Goal: Task Accomplishment & Management: Use online tool/utility

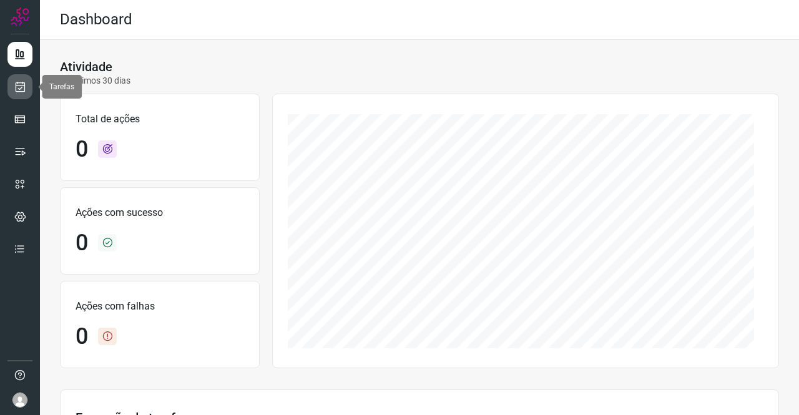
click at [26, 84] on icon at bounding box center [20, 87] width 13 height 12
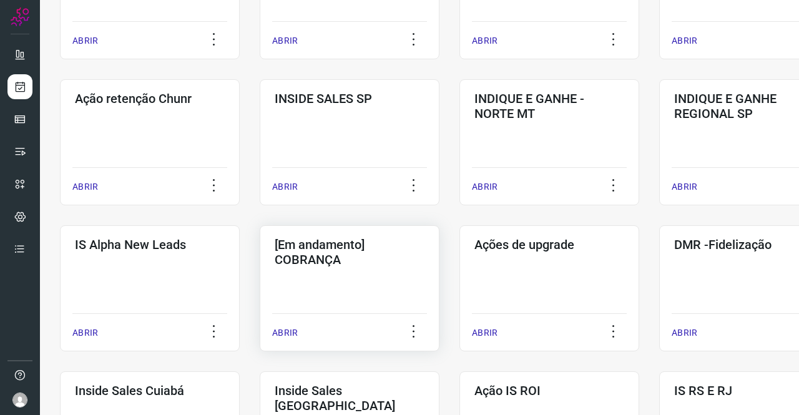
click at [326, 243] on h3 "[Em andamento] COBRANÇA" at bounding box center [350, 252] width 150 height 30
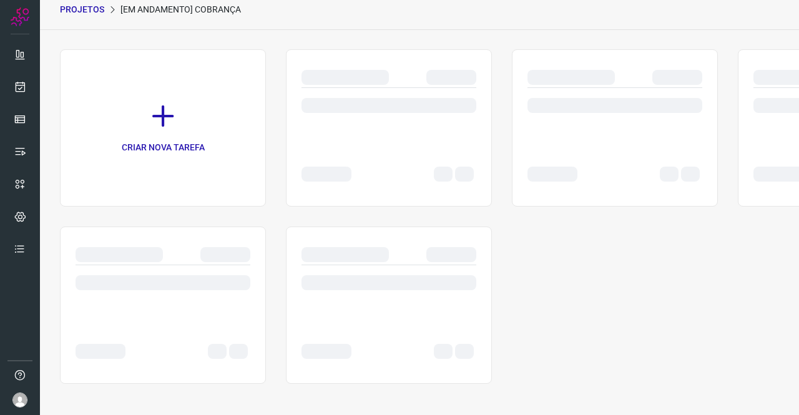
scroll to position [50, 0]
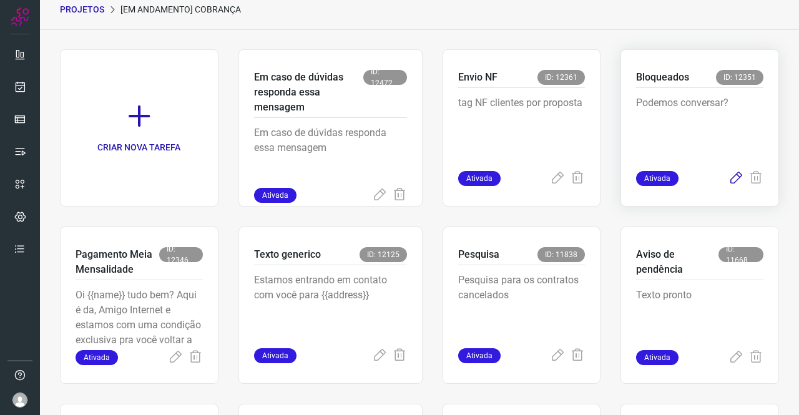
click at [728, 177] on icon at bounding box center [735, 178] width 15 height 15
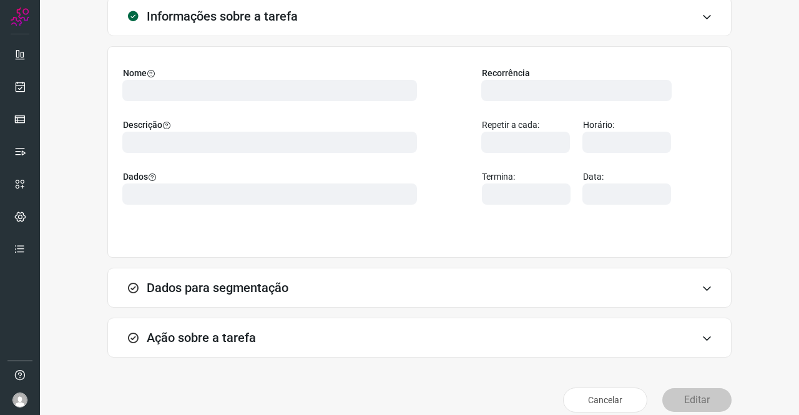
scroll to position [90, 0]
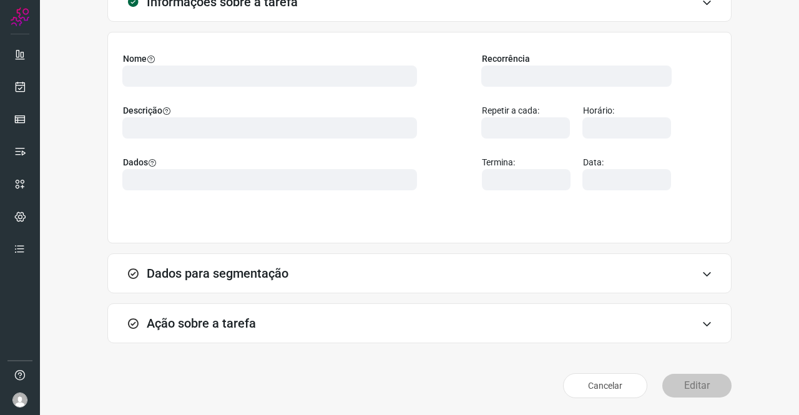
click at [257, 315] on div "Ação sobre a tarefa" at bounding box center [419, 323] width 624 height 40
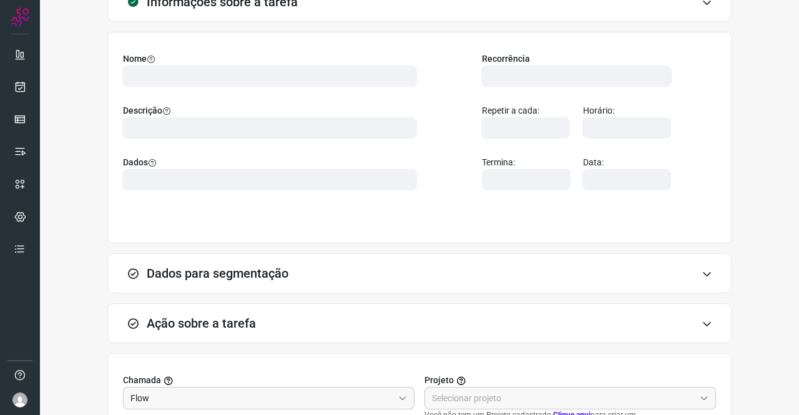
click at [270, 266] on h3 "Dados para segmentação" at bounding box center [218, 273] width 142 height 15
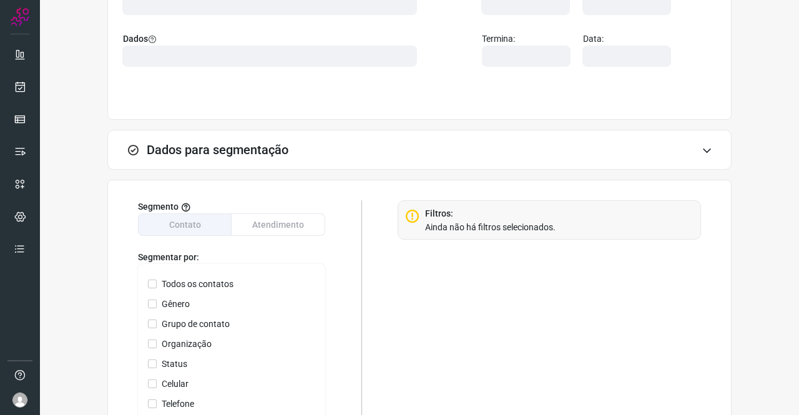
scroll to position [0, 0]
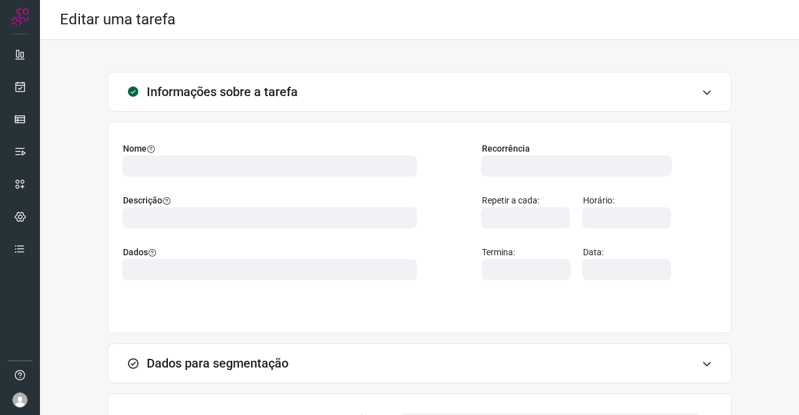
type input "569901"
type input "420621"
type input "ce0450f2-f722-4c34-a038-47adef28190d"
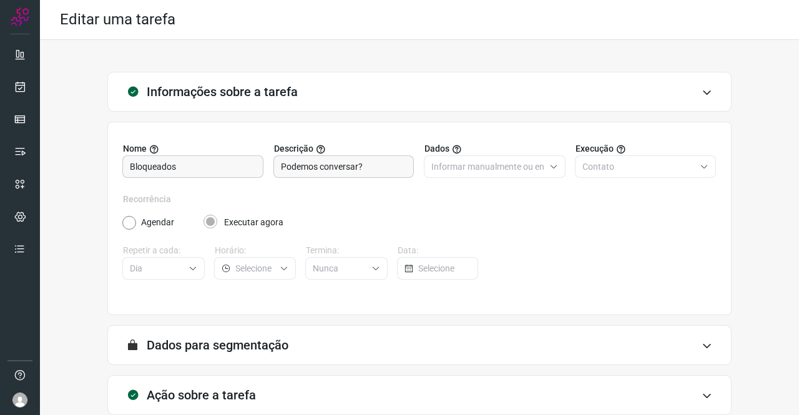
scroll to position [250, 0]
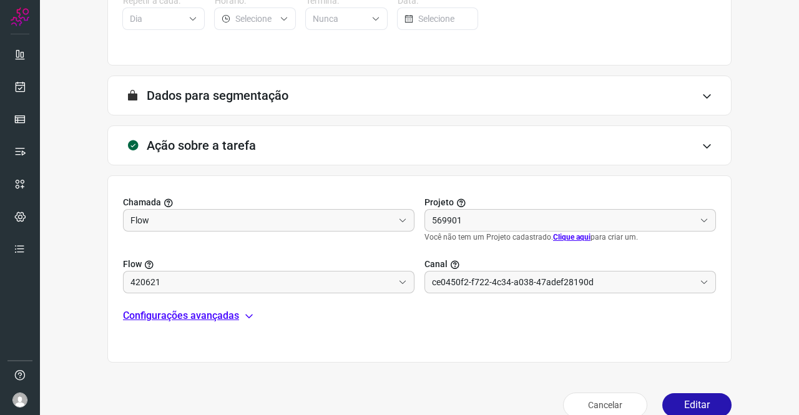
click at [192, 308] on p "Configurações avançadas" at bounding box center [181, 315] width 116 height 15
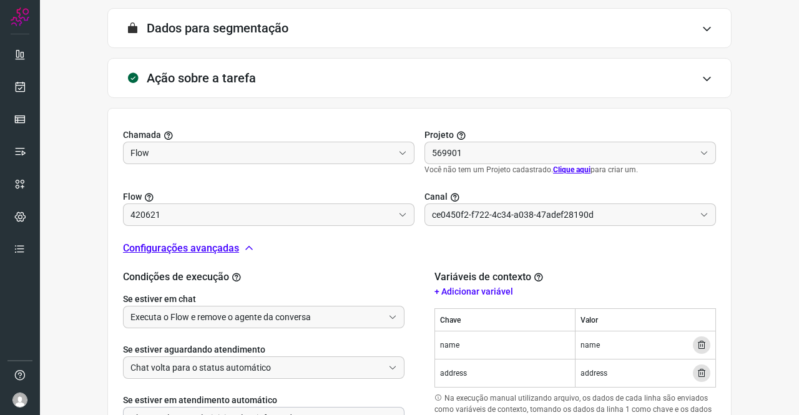
scroll to position [423, 0]
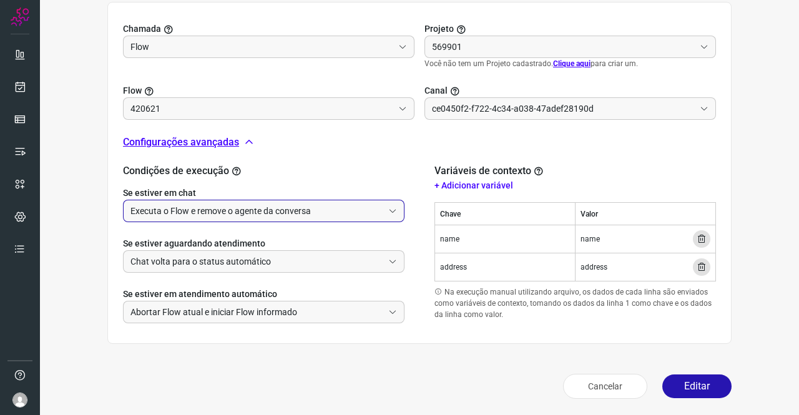
click at [223, 212] on input "Executa o Flow e remove o agente da conversa" at bounding box center [256, 210] width 253 height 21
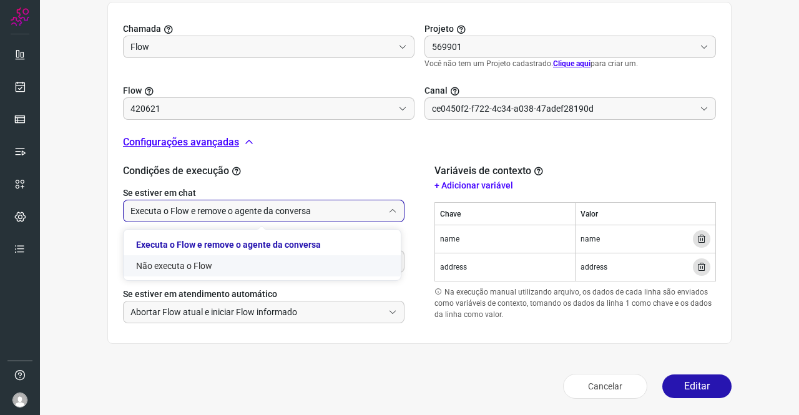
click at [176, 263] on li "Não executa o Flow" at bounding box center [262, 265] width 277 height 21
type input "Não executa o Flow"
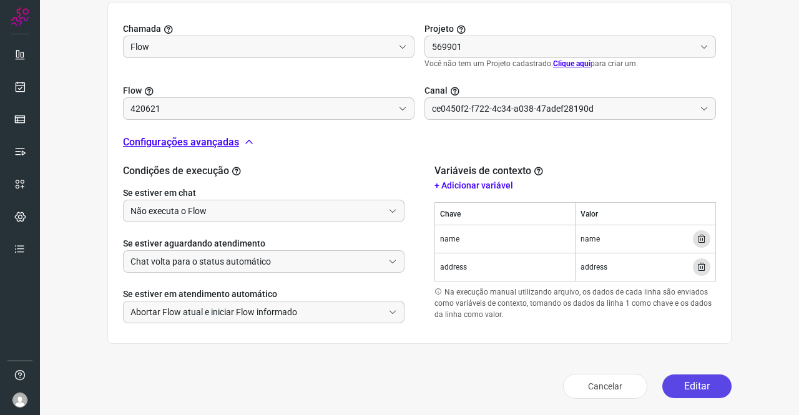
click at [673, 386] on button "Editar" at bounding box center [696, 387] width 69 height 24
type input "Amigo 0800"
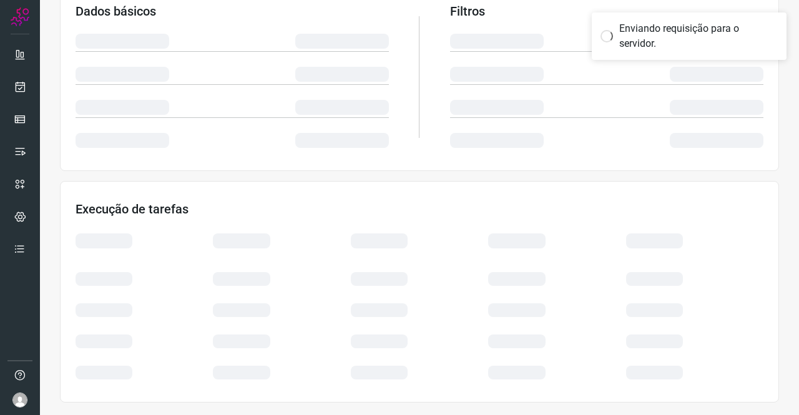
scroll to position [227, 0]
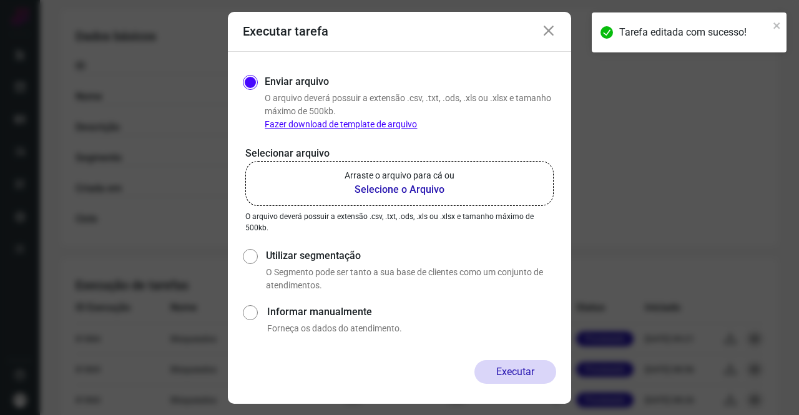
click at [411, 197] on b "Selecione o Arquivo" at bounding box center [400, 189] width 110 height 15
click at [0, 0] on input "Arraste o arquivo para cá ou Selecione o Arquivo" at bounding box center [0, 0] width 0 height 0
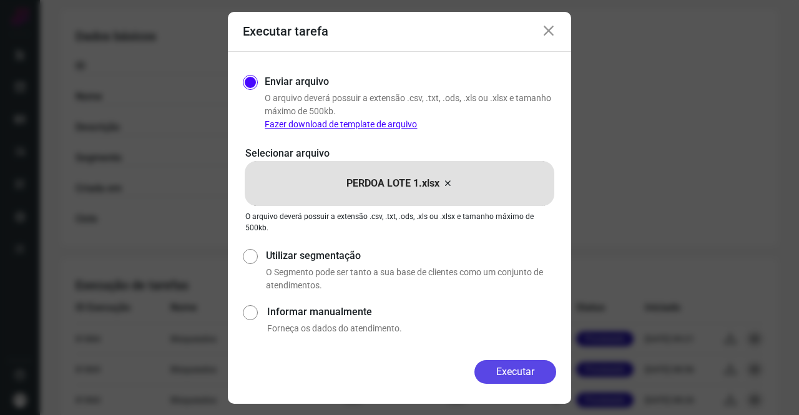
click at [536, 366] on button "Executar" at bounding box center [515, 372] width 82 height 24
